Goal: Task Accomplishment & Management: Use online tool/utility

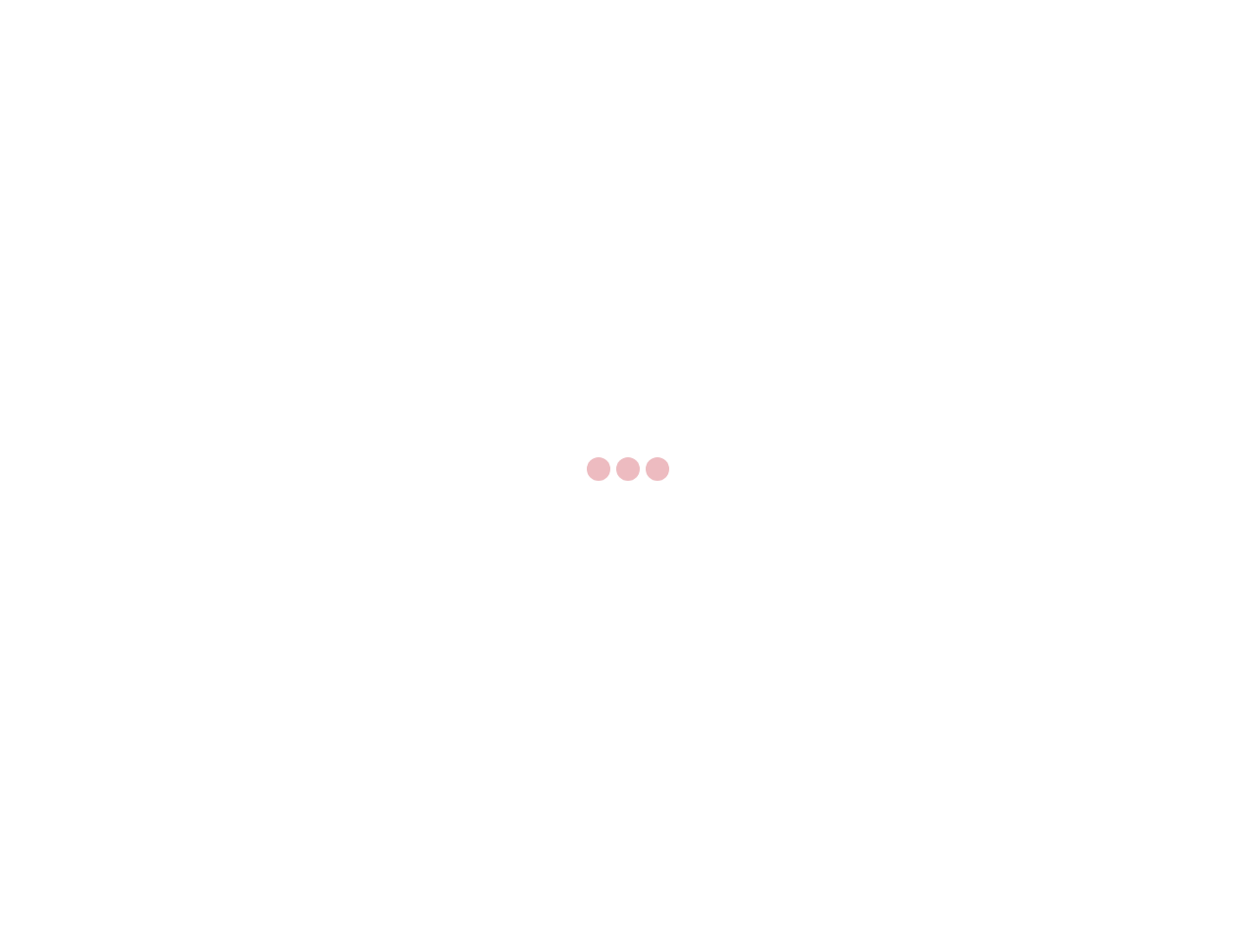
select select "US"
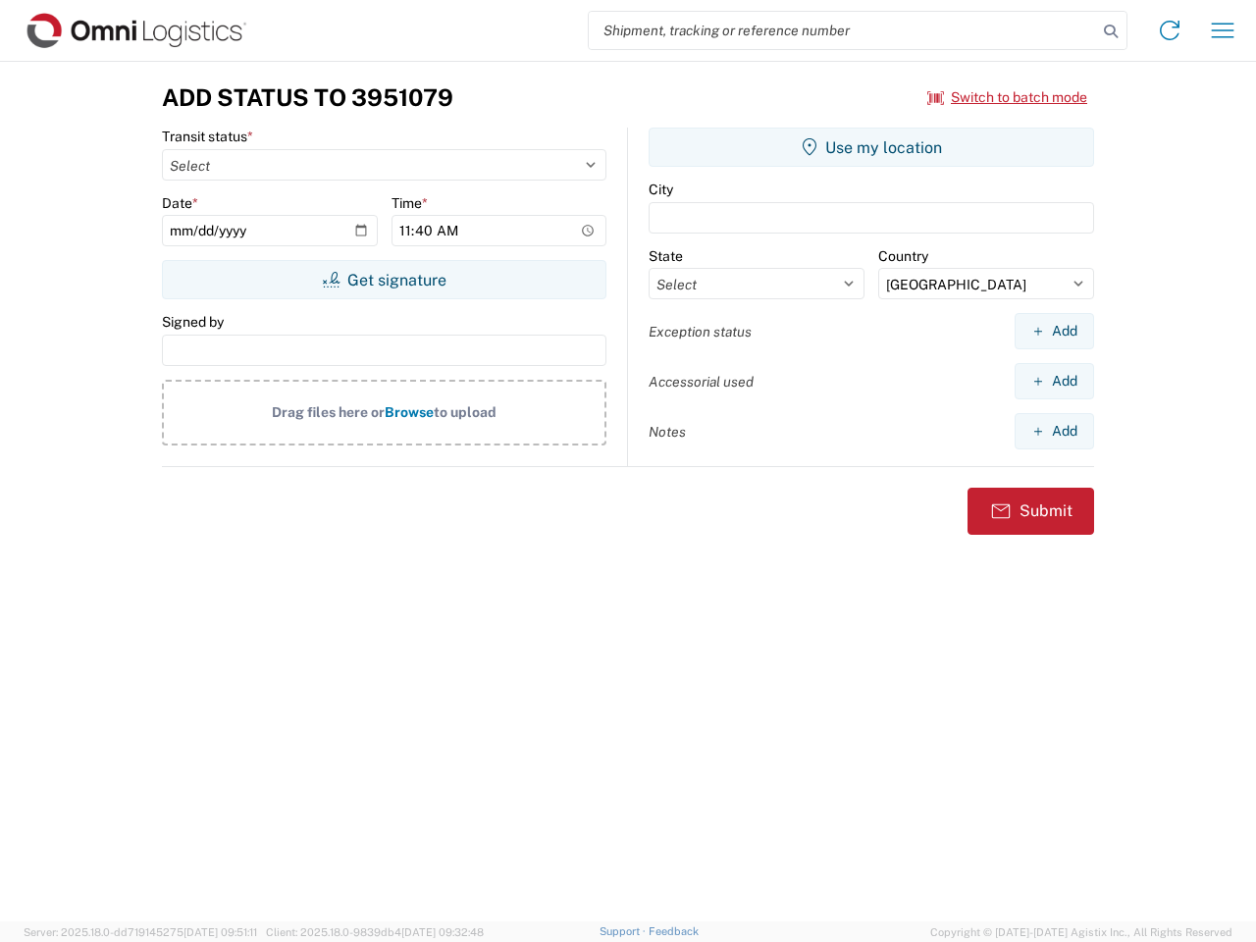
click at [843, 30] on input "search" at bounding box center [843, 30] width 508 height 37
click at [1111, 31] on icon at bounding box center [1110, 31] width 27 height 27
click at [1170, 30] on icon at bounding box center [1169, 30] width 31 height 31
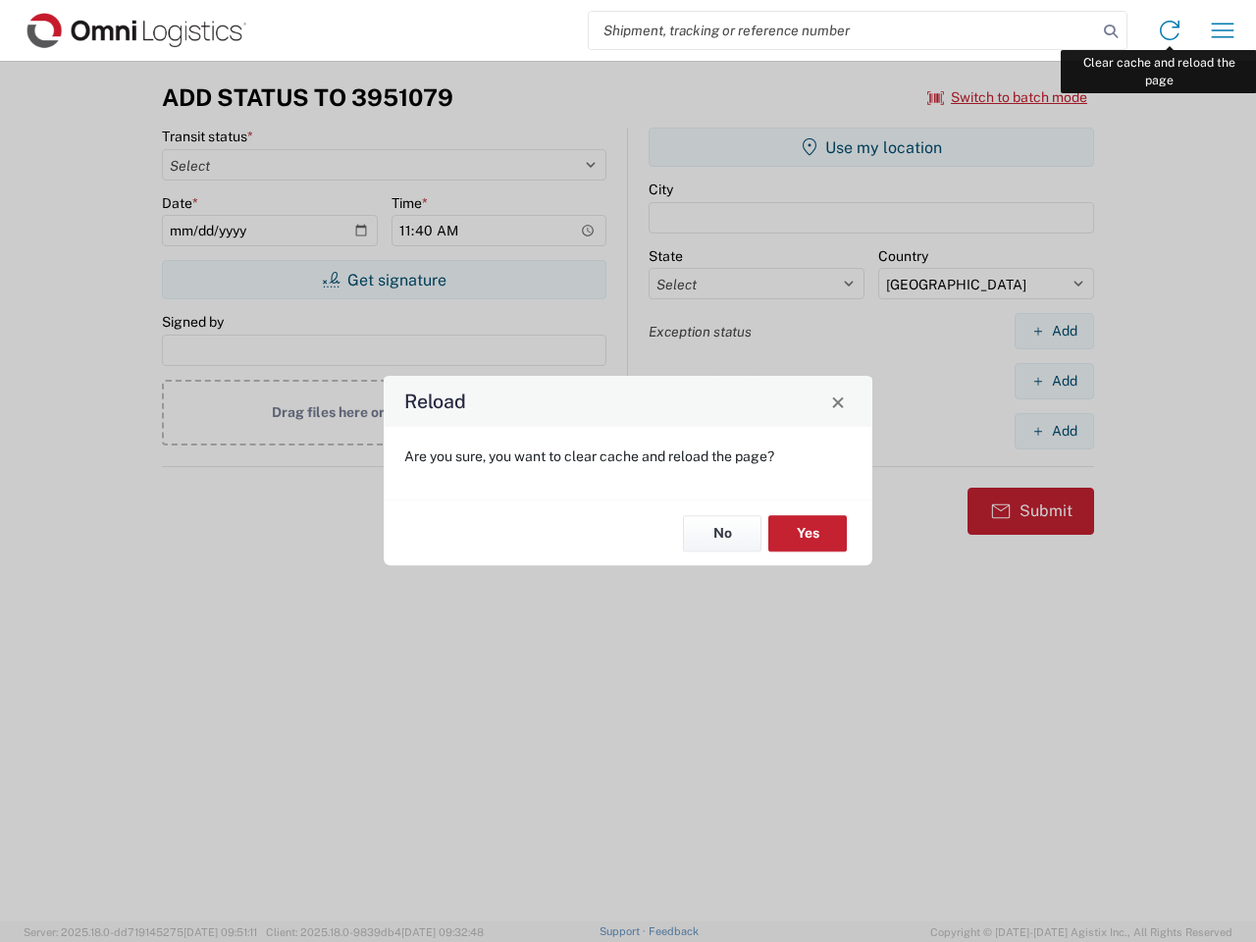
click at [1223, 30] on div "Reload Are you sure, you want to clear cache and reload the page? No Yes" at bounding box center [628, 471] width 1256 height 942
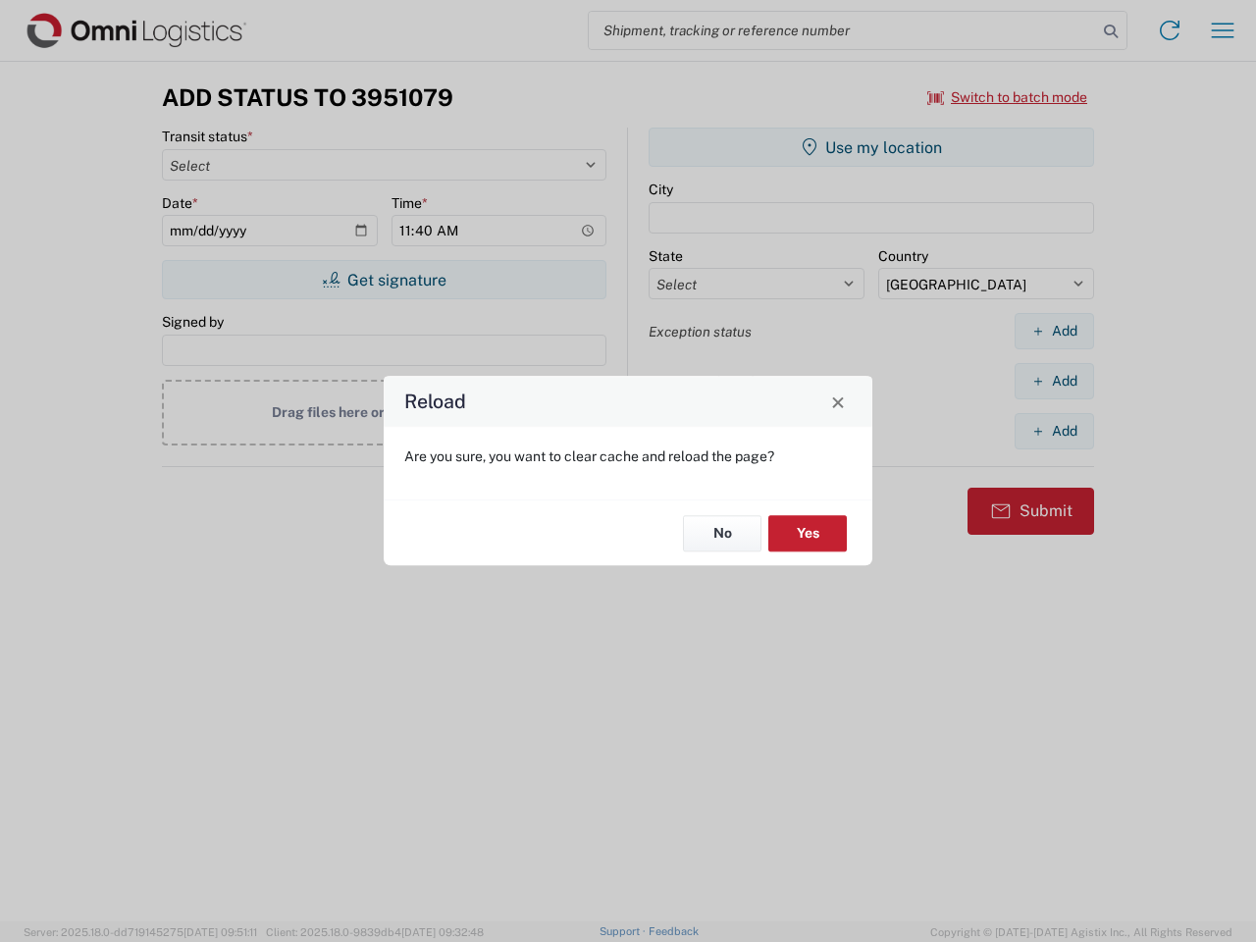
click at [1008, 97] on div "Reload Are you sure, you want to clear cache and reload the page? No Yes" at bounding box center [628, 471] width 1256 height 942
click at [384, 280] on div "Reload Are you sure, you want to clear cache and reload the page? No Yes" at bounding box center [628, 471] width 1256 height 942
click at [871, 147] on div "Reload Are you sure, you want to clear cache and reload the page? No Yes" at bounding box center [628, 471] width 1256 height 942
click at [1054, 331] on div "Reload Are you sure, you want to clear cache and reload the page? No Yes" at bounding box center [628, 471] width 1256 height 942
click at [1054, 381] on div "Reload Are you sure, you want to clear cache and reload the page? No Yes" at bounding box center [628, 471] width 1256 height 942
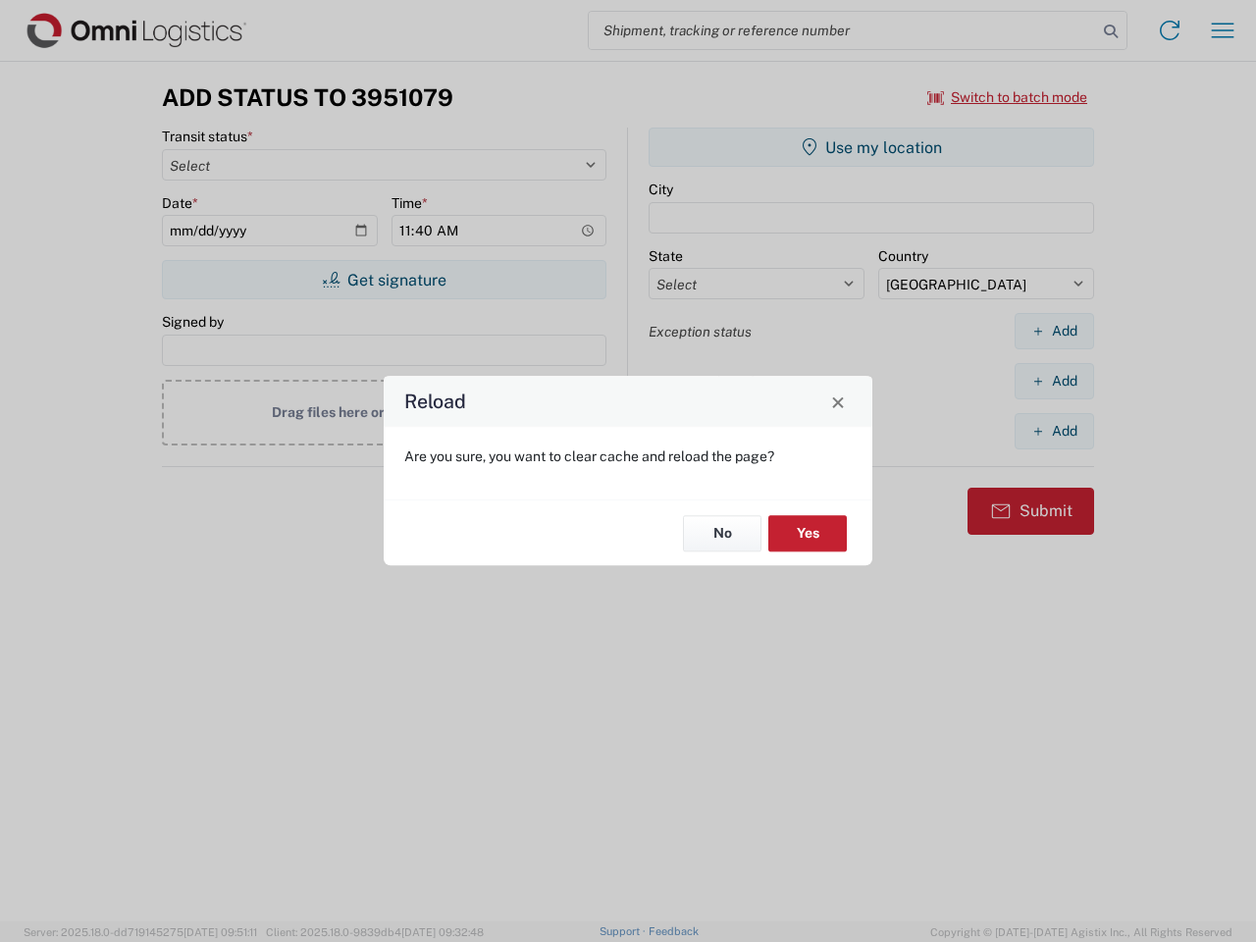
click at [1054, 431] on div "Reload Are you sure, you want to clear cache and reload the page? No Yes" at bounding box center [628, 471] width 1256 height 942
